Goal: Task Accomplishment & Management: Manage account settings

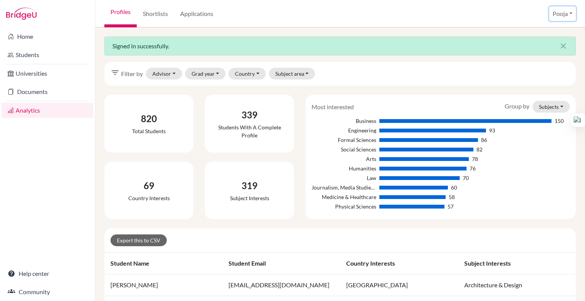
click at [570, 14] on button "Pooja" at bounding box center [562, 13] width 27 height 14
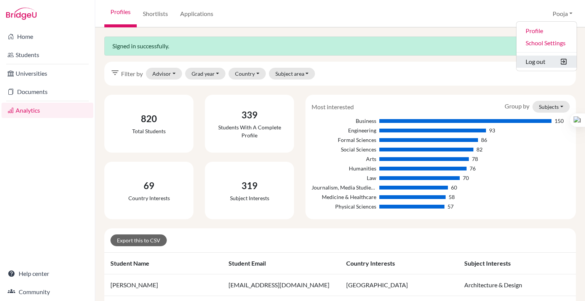
click at [535, 61] on button "Log out" at bounding box center [546, 62] width 60 height 12
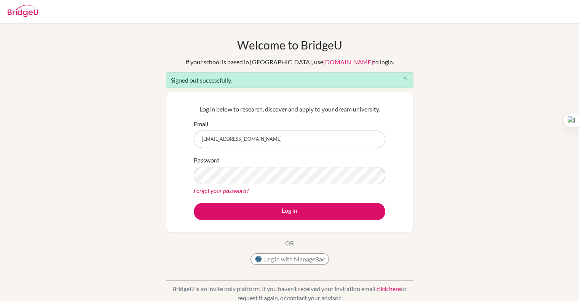
click at [268, 139] on input "poojaa32000@gmail.com" at bounding box center [290, 140] width 192 height 18
type input "[EMAIL_ADDRESS][DOMAIN_NAME]"
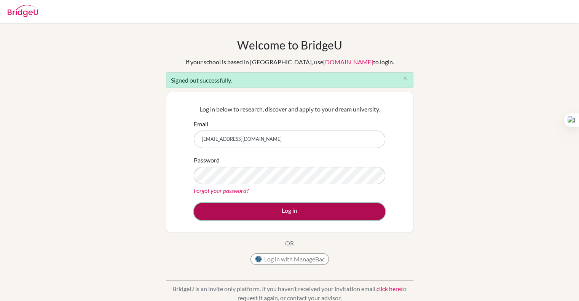
click at [291, 210] on button "Log in" at bounding box center [290, 212] width 192 height 18
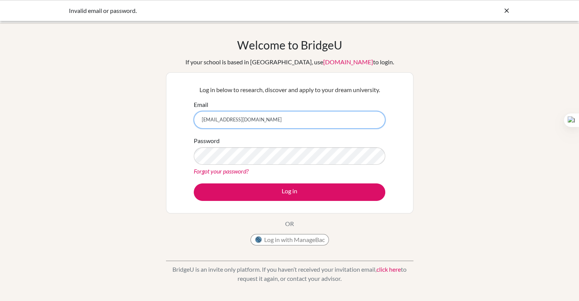
click at [262, 114] on input "amu.amu.dhi@gmail.com" at bounding box center [290, 120] width 192 height 18
type input "wayfaring07@gmail.com"
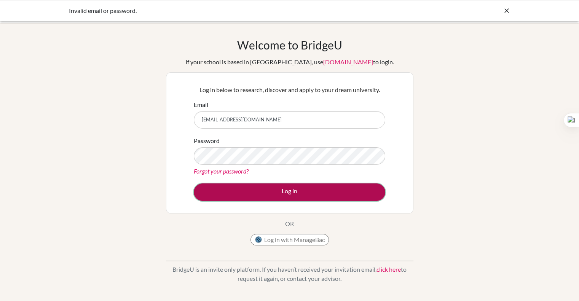
click at [292, 193] on button "Log in" at bounding box center [290, 193] width 192 height 18
